Goal: Information Seeking & Learning: Find specific fact

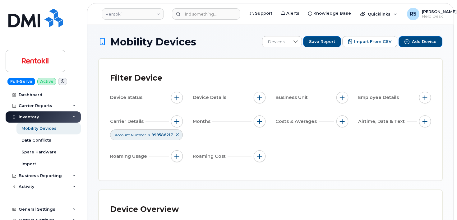
scroll to position [244, 0]
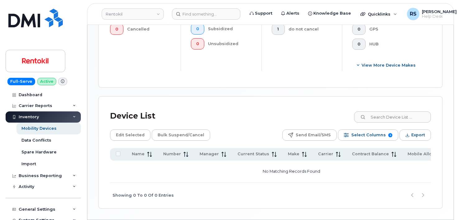
click at [4, 206] on div "Full-Serve Active Dashboard Carrier Reports Monthly Billing Data Daily Data Poo…" at bounding box center [42, 110] width 84 height 220
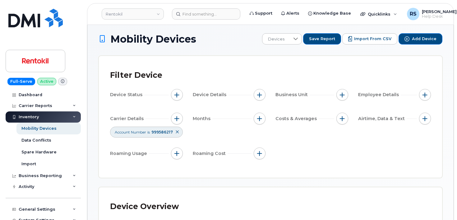
scroll to position [0, 0]
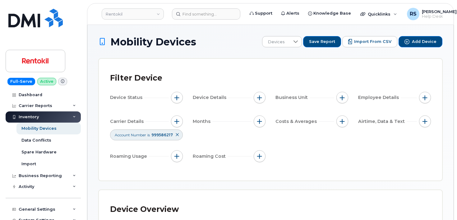
click at [221, 36] on h1 "Mobility Devices" at bounding box center [179, 41] width 160 height 11
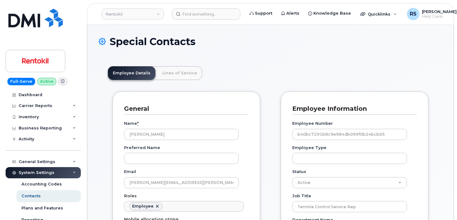
scroll to position [21, 0]
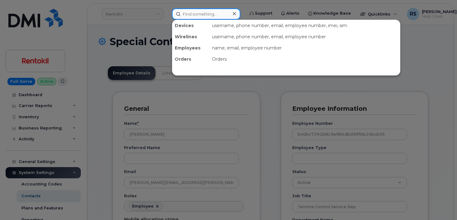
click at [189, 16] on input at bounding box center [206, 13] width 68 height 11
paste input "22101"
type input "22101"
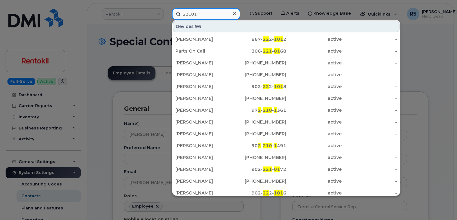
drag, startPoint x: 201, startPoint y: 12, endPoint x: 179, endPoint y: 12, distance: 21.8
click at [179, 12] on input "22101" at bounding box center [206, 13] width 68 height 11
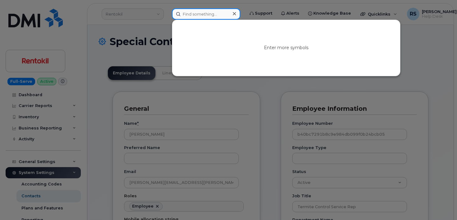
click at [185, 12] on input at bounding box center [206, 13] width 68 height 11
paste input "612.283.4602"
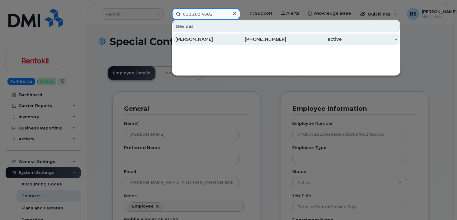
type input "612.283.4602"
click at [198, 38] on div "DANIEL JIMENEZ" at bounding box center [202, 39] width 55 height 6
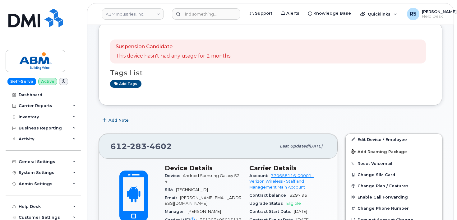
scroll to position [41, 0]
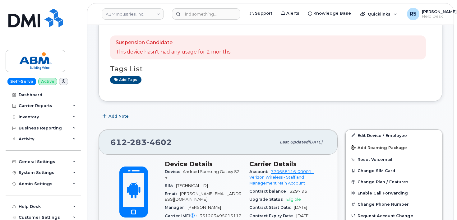
click at [4, 215] on div "Self-Serve Active Dashboard Carrier Reports Monthly Billing Data Daily Data Poo…" at bounding box center [42, 110] width 84 height 220
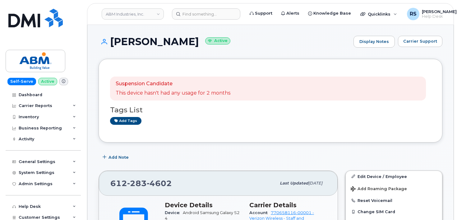
scroll to position [0, 0]
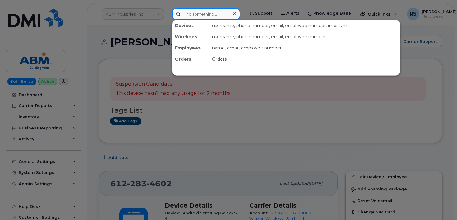
click at [190, 14] on input at bounding box center [206, 13] width 68 height 11
paste input "3523173986"
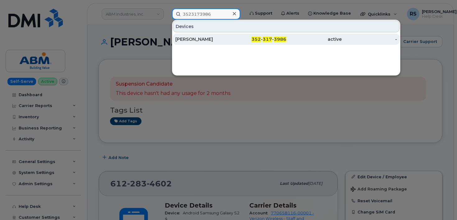
type input "3523173986"
click at [185, 35] on div "[PERSON_NAME]" at bounding box center [202, 39] width 55 height 11
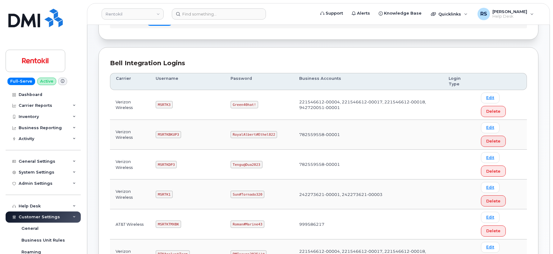
scroll to position [62, 0]
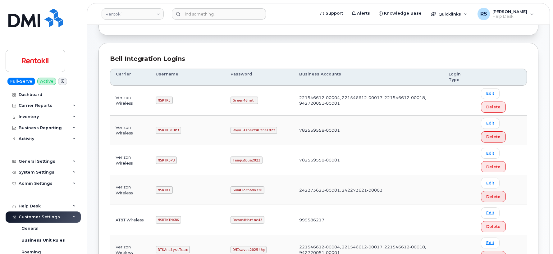
drag, startPoint x: 159, startPoint y: 192, endPoint x: 172, endPoint y: 192, distance: 13.7
click at [172, 192] on code "MSRTK1" at bounding box center [164, 190] width 17 height 7
copy code "MSRTK1"
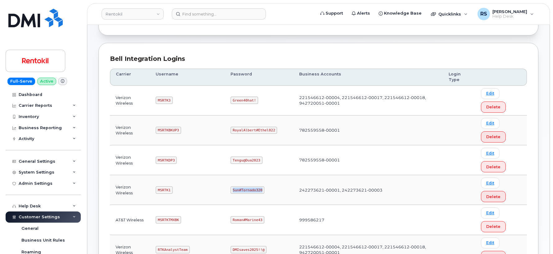
drag, startPoint x: 234, startPoint y: 189, endPoint x: 263, endPoint y: 191, distance: 29.3
click at [263, 191] on td "Sun#Tornado320" at bounding box center [259, 190] width 68 height 30
copy code "Sun#Tornado320"
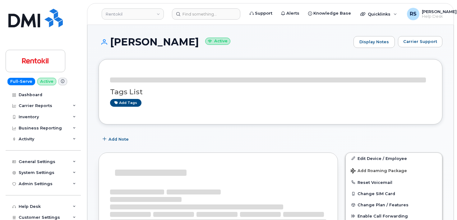
click at [99, 53] on div "[PERSON_NAME] Active Display Notes Carrier Support" at bounding box center [271, 47] width 344 height 23
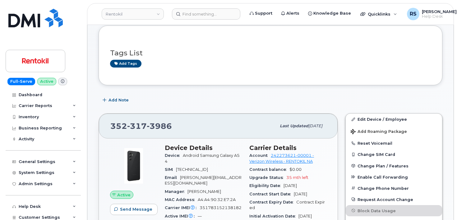
scroll to position [41, 0]
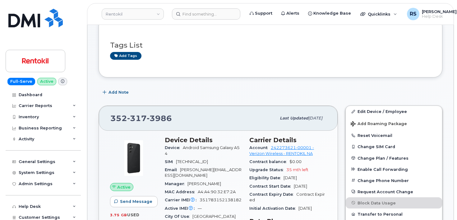
click at [5, 209] on div "Full-Serve Active Dashboard Carrier Reports Monthly Billing Data Daily Data Poo…" at bounding box center [42, 110] width 84 height 220
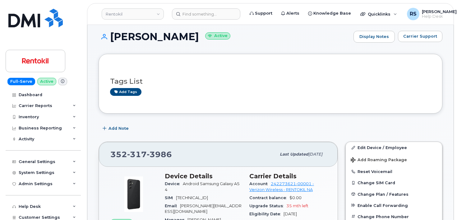
scroll to position [0, 0]
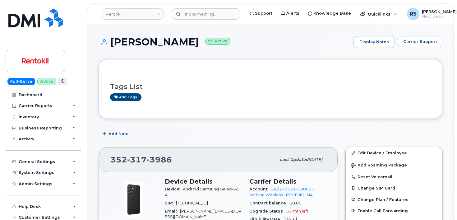
click at [2, 195] on div "Full-Serve Active Dashboard Carrier Reports Monthly Billing Data Daily Data Poo…" at bounding box center [42, 110] width 84 height 220
click at [259, 51] on div "JAMES WINFIELD Active Display Notes Carrier Support" at bounding box center [271, 47] width 344 height 23
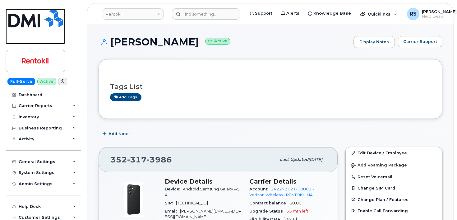
click at [33, 35] on link at bounding box center [36, 26] width 60 height 35
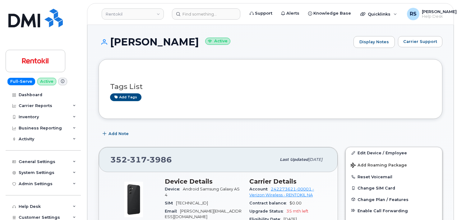
click at [76, 41] on div "Full-Serve Active Dashboard Carrier Reports Monthly Billing Data Daily Data Poo…" at bounding box center [42, 110] width 84 height 220
